Goal: Information Seeking & Learning: Learn about a topic

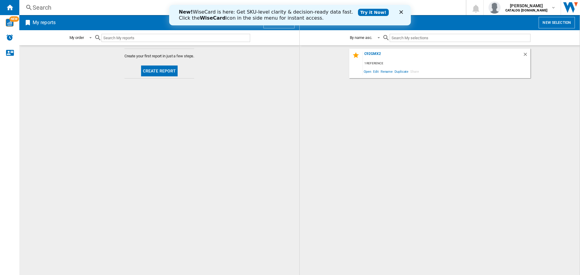
click at [56, 11] on div "Search" at bounding box center [241, 7] width 417 height 8
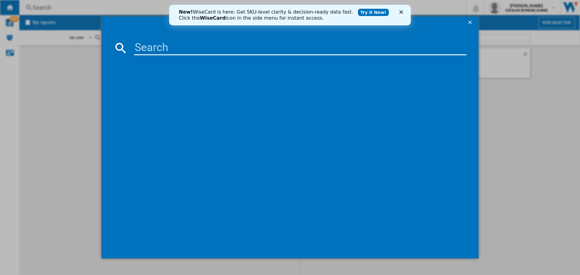
click at [156, 53] on input at bounding box center [300, 48] width 332 height 14
click at [203, 50] on input "suk92mfx9-1" at bounding box center [300, 48] width 332 height 14
click at [208, 48] on input "suk92mfx9-1" at bounding box center [300, 48] width 332 height 14
type input "suk92mfx91"
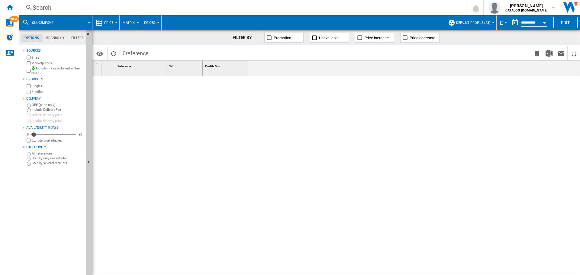
click at [37, 11] on div "Search" at bounding box center [241, 7] width 417 height 8
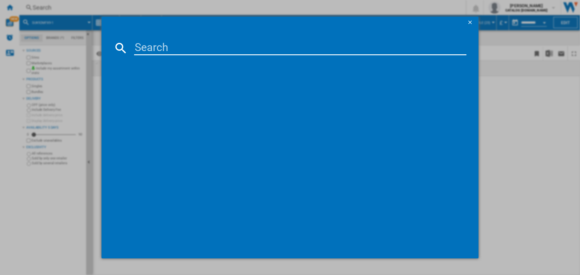
click at [154, 50] on input at bounding box center [300, 48] width 332 height 14
type input "suk92mx9"
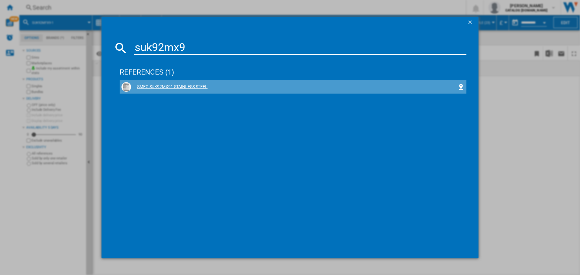
drag, startPoint x: 154, startPoint y: 89, endPoint x: 149, endPoint y: 85, distance: 6.0
click at [149, 85] on div "SMEG SUK92MX91 STAINLESS STEEL" at bounding box center [294, 87] width 326 height 6
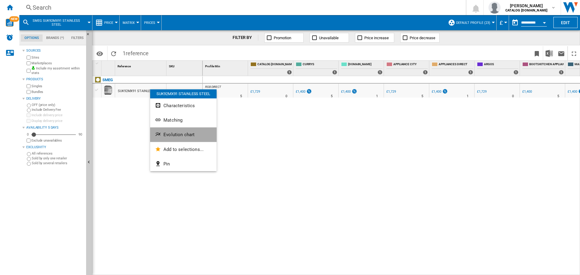
click at [166, 130] on button "Evolution chart" at bounding box center [183, 134] width 66 height 14
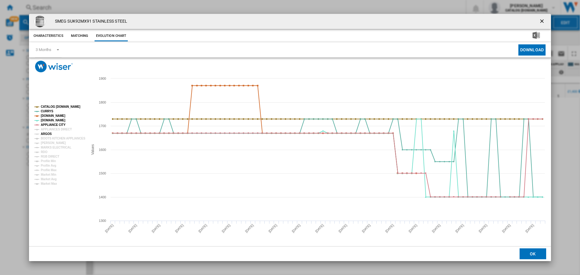
click at [50, 133] on tspan "ARGOS" at bounding box center [46, 133] width 11 height 3
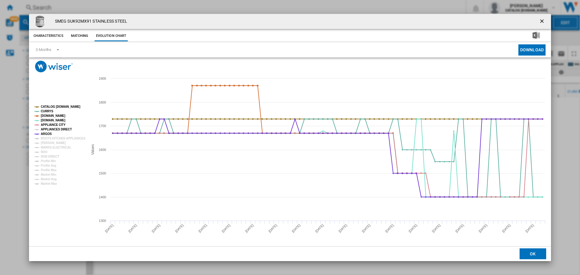
click at [50, 129] on tspan "APPLIANCES DIRECT" at bounding box center [56, 129] width 31 height 3
click at [53, 140] on tspan "BOOTS KITCHEN APPLIANCES" at bounding box center [63, 138] width 45 height 3
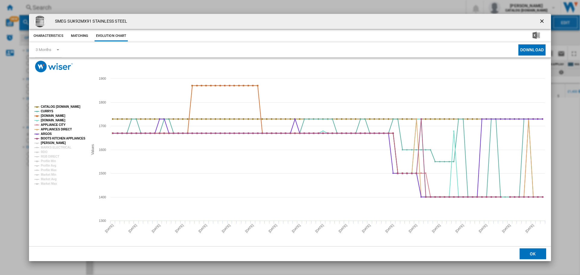
click at [49, 144] on tspan "[PERSON_NAME]" at bounding box center [53, 142] width 25 height 3
click at [52, 146] on tspan "MARKS ELECTRICAL" at bounding box center [56, 147] width 31 height 3
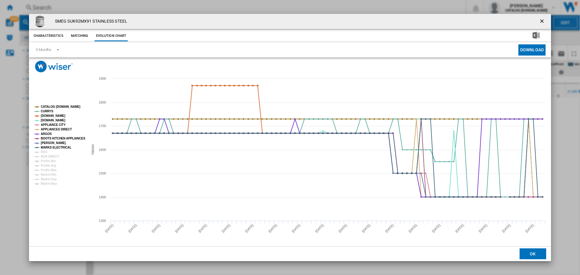
click at [543, 23] on ng-md-icon "getI18NText('BUTTONS.CLOSE_DIALOG')" at bounding box center [542, 21] width 7 height 7
